Goal: Information Seeking & Learning: Learn about a topic

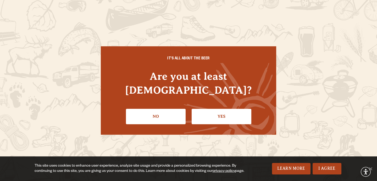
click at [209, 105] on li "Yes" at bounding box center [222, 114] width 60 height 19
click at [209, 109] on link "Yes" at bounding box center [222, 116] width 60 height 15
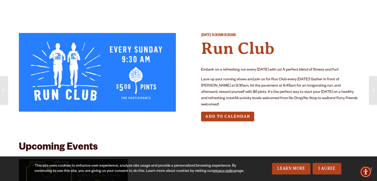
click at [264, 81] on p "Lace up your running shoes and join us for Run Club every Sunday! Gather in fro…" at bounding box center [279, 92] width 157 height 31
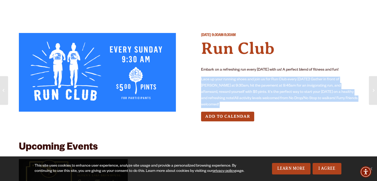
click at [264, 81] on p "Lace up your running shoes and join us for Run Club every Sunday! Gather in fro…" at bounding box center [279, 92] width 157 height 31
click at [271, 82] on p "Lace up your running shoes and join us for Run Club every Sunday! Gather in fro…" at bounding box center [279, 92] width 157 height 31
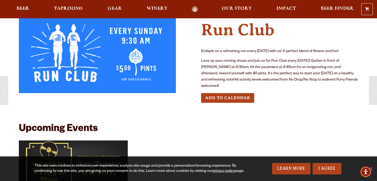
scroll to position [13, 0]
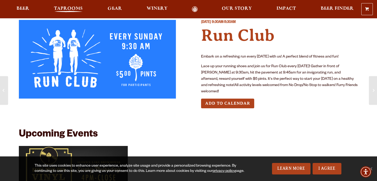
click at [71, 11] on span "Taprooms" at bounding box center [68, 9] width 29 height 4
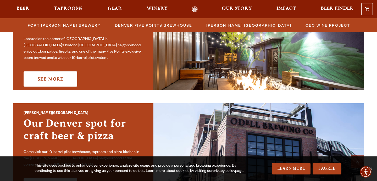
scroll to position [314, 0]
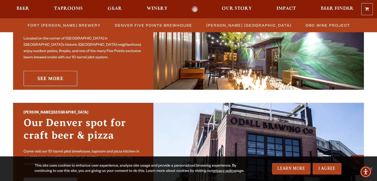
click at [64, 77] on link "See More" at bounding box center [51, 78] width 54 height 15
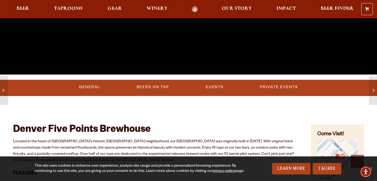
scroll to position [140, 0]
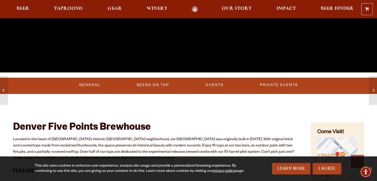
click at [200, 81] on ul "General Beers on Tap Events Private Events" at bounding box center [189, 85] width 288 height 12
click at [213, 89] on link "Events" at bounding box center [215, 85] width 22 height 12
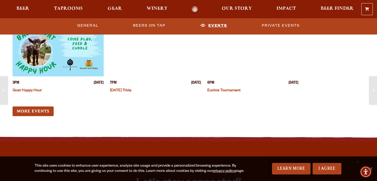
scroll to position [1504, 0]
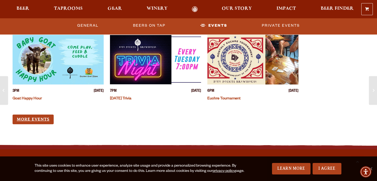
click at [26, 122] on link "More Events" at bounding box center [33, 120] width 41 height 10
